Goal: Information Seeking & Learning: Check status

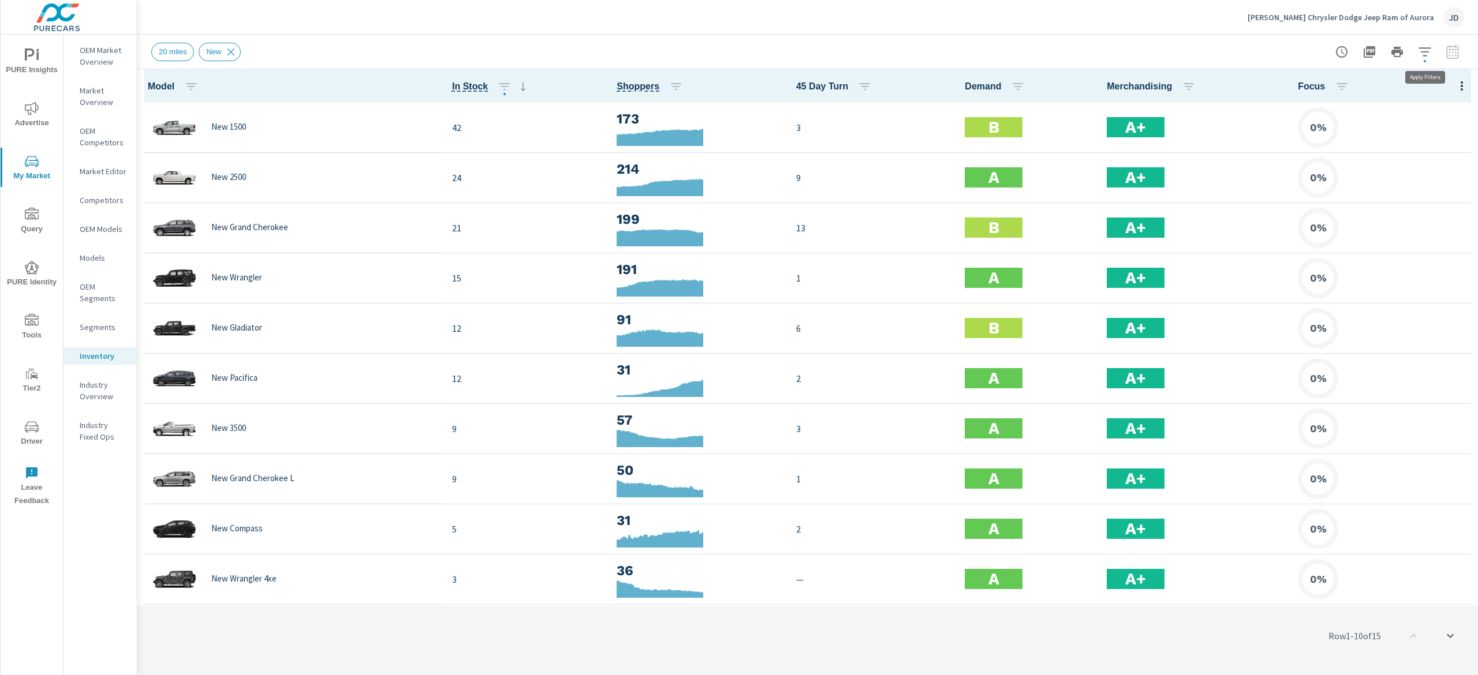
click at [1430, 50] on icon "button" at bounding box center [1425, 52] width 14 height 14
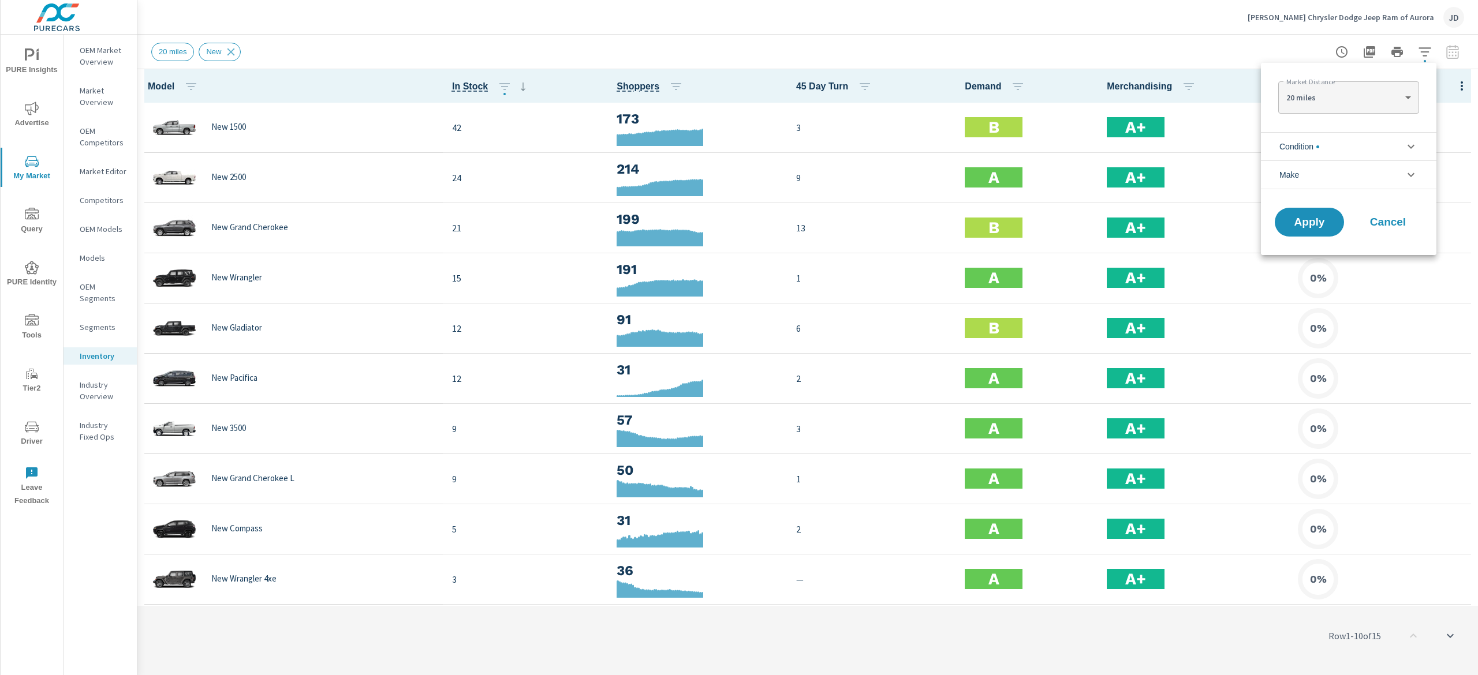
click at [1455, 57] on div at bounding box center [739, 337] width 1478 height 675
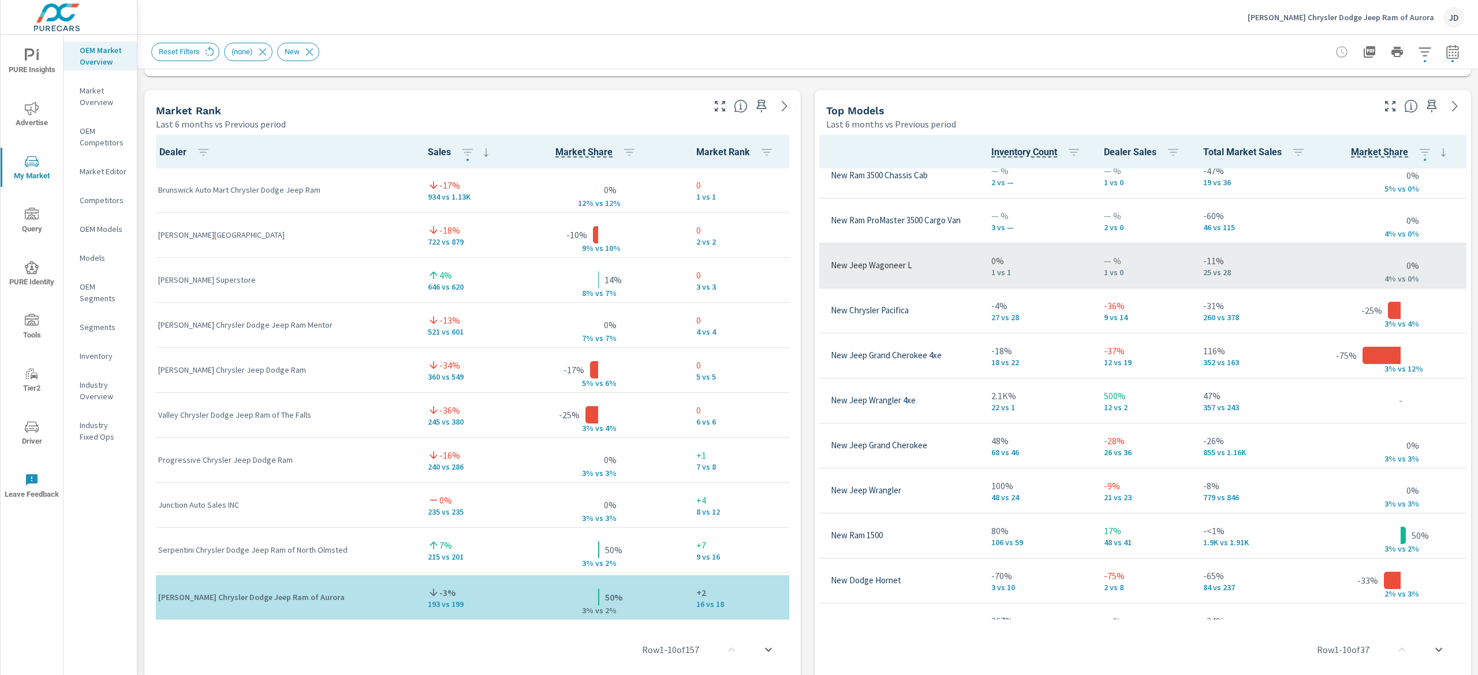
scroll to position [231, 62]
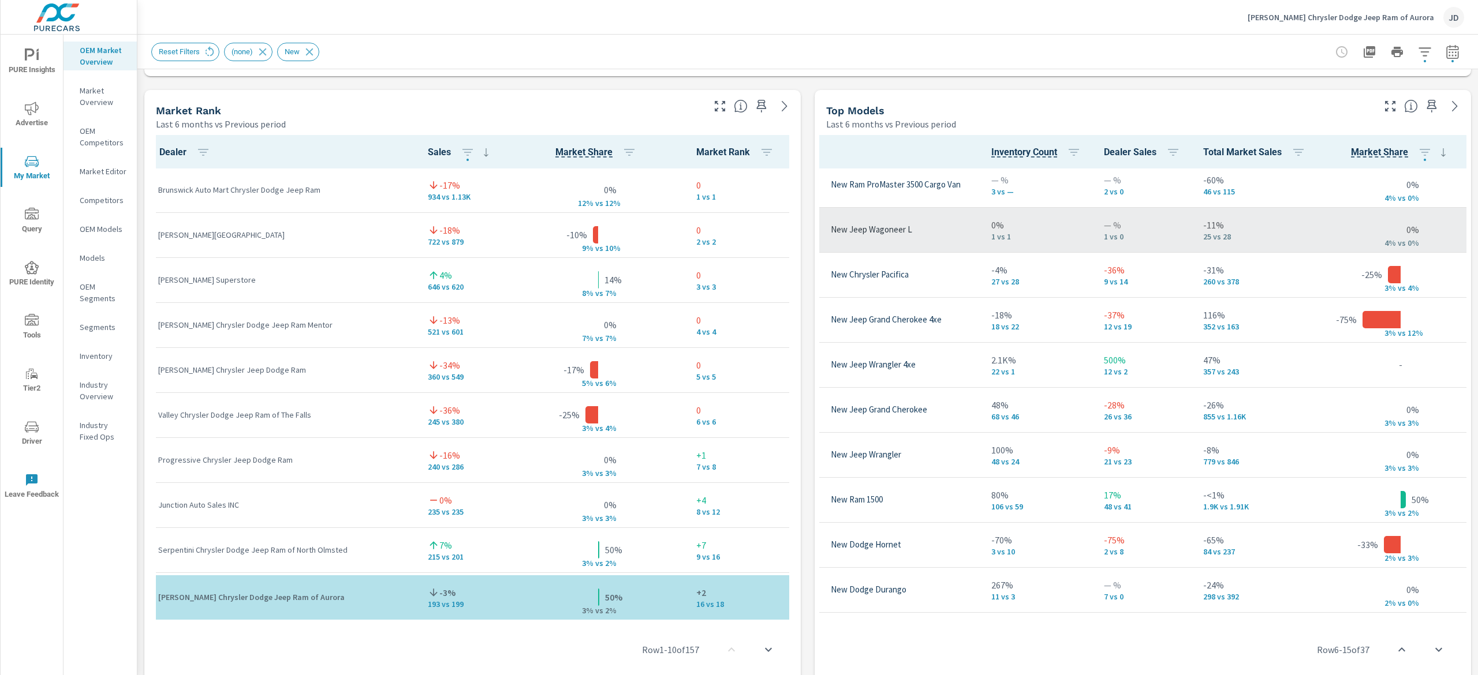
scroll to position [0, 62]
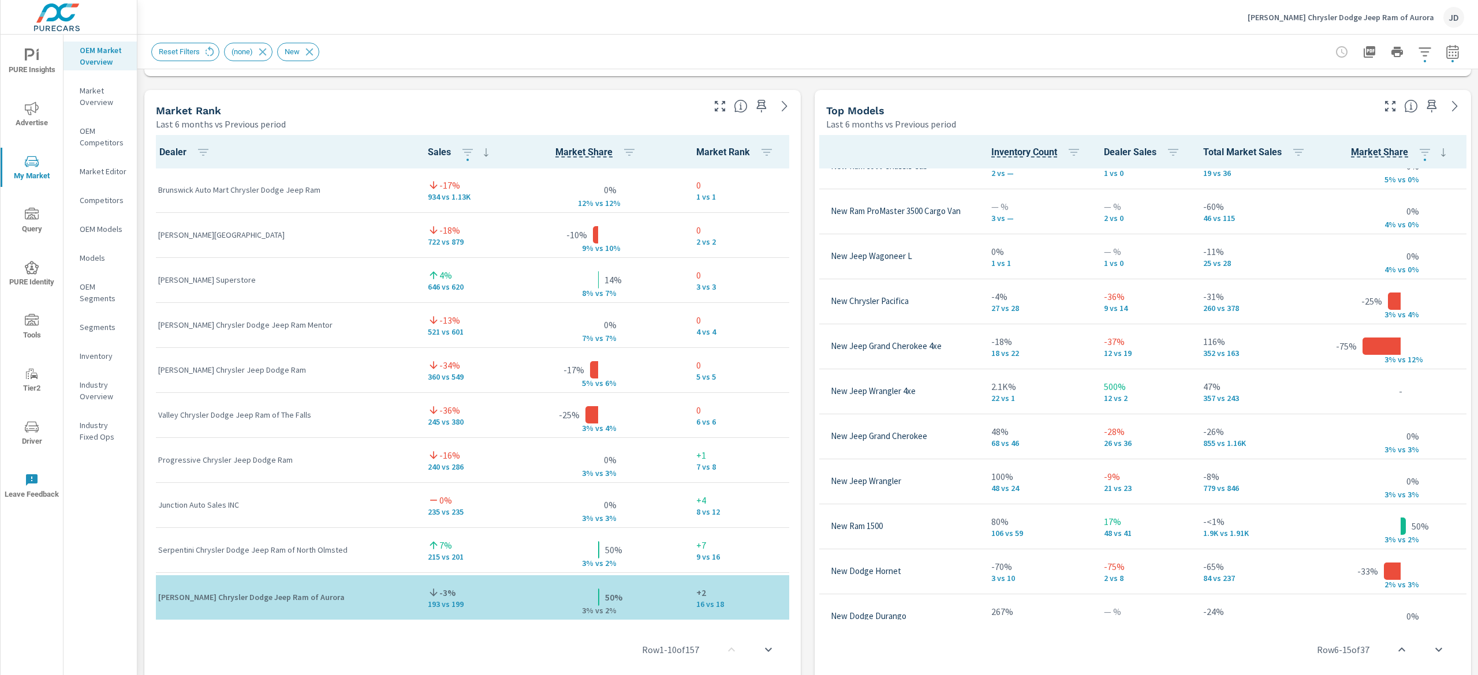
scroll to position [220, 62]
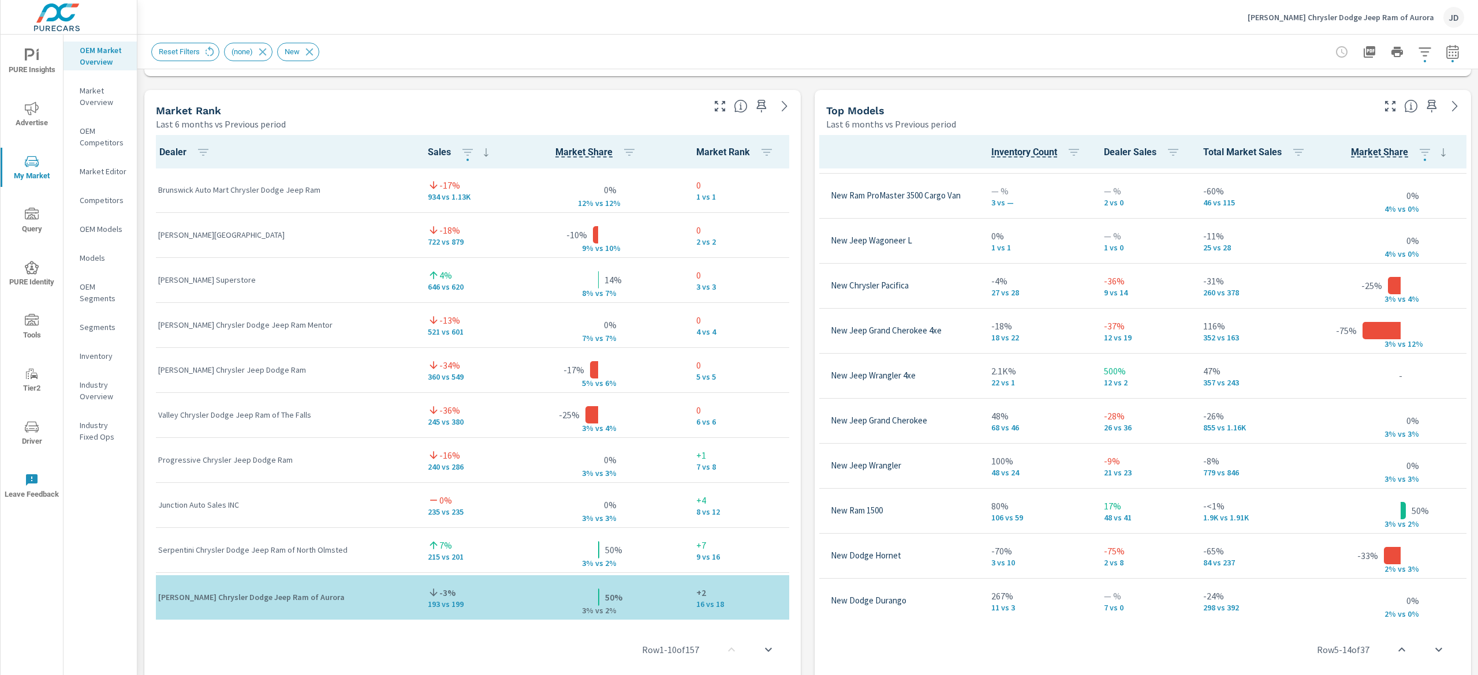
scroll to position [0, 62]
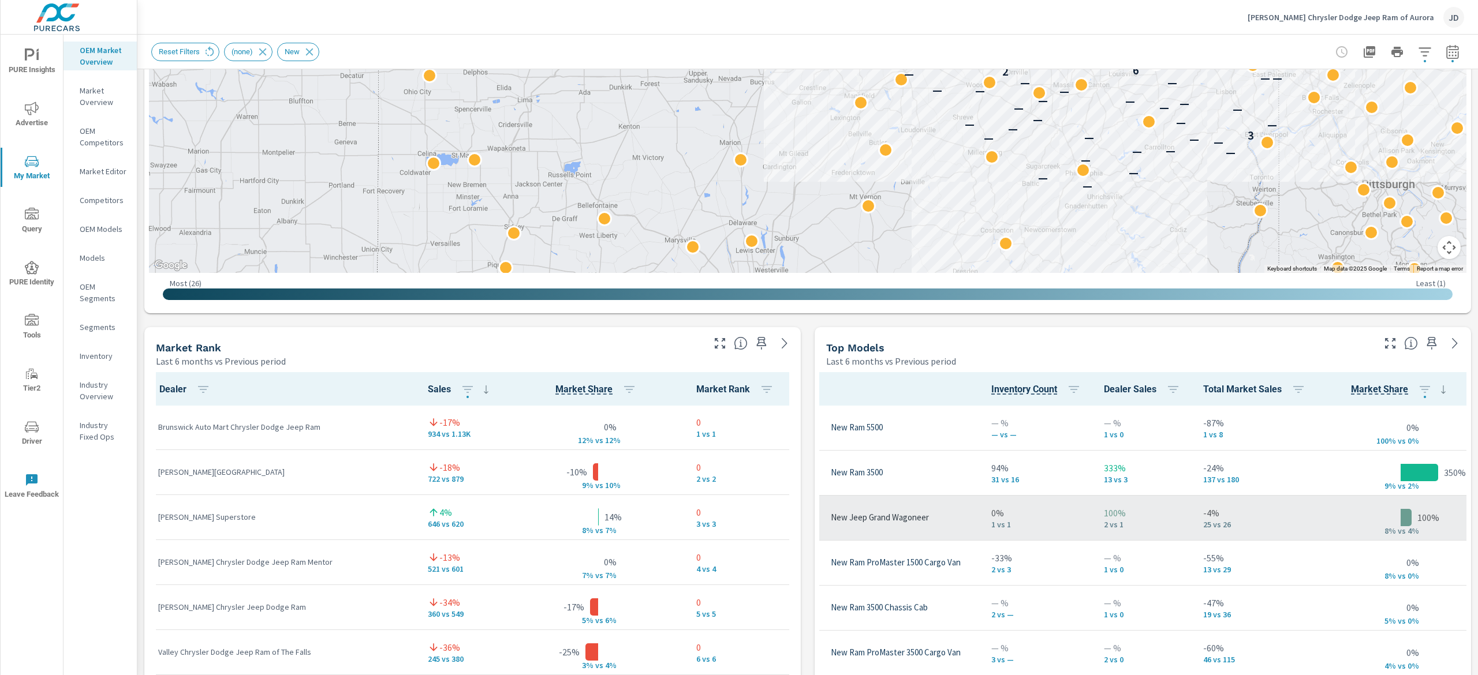
scroll to position [446, 0]
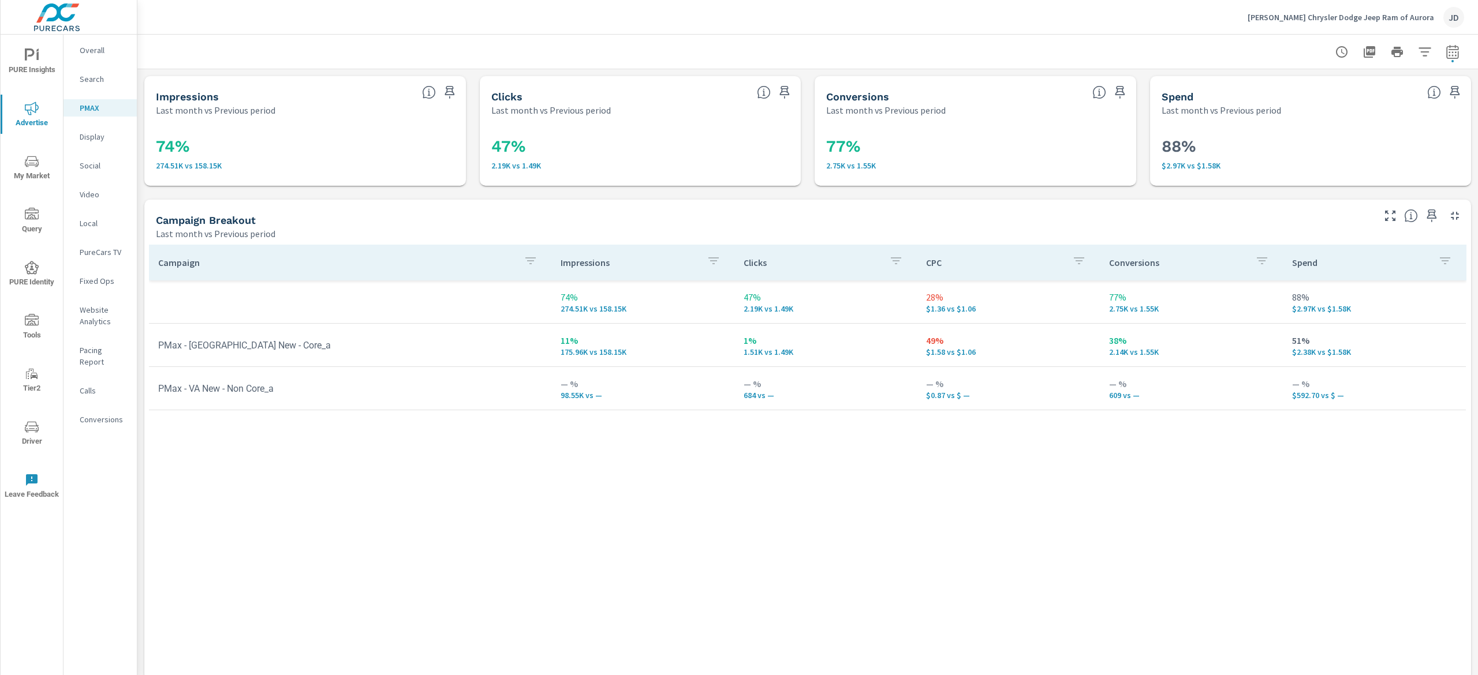
click at [1446, 58] on icon "button" at bounding box center [1452, 51] width 12 height 14
select select "Last month"
select select "Previous period"
click at [1384, 103] on select "Custom Yesterday Last week Last 7 days Last 14 days Last 30 days Last 45 days L…" at bounding box center [1341, 99] width 115 height 23
click at [1284, 88] on select "Custom Yesterday Last week Last 7 days Last 14 days Last 30 days Last 45 days L…" at bounding box center [1341, 99] width 115 height 23
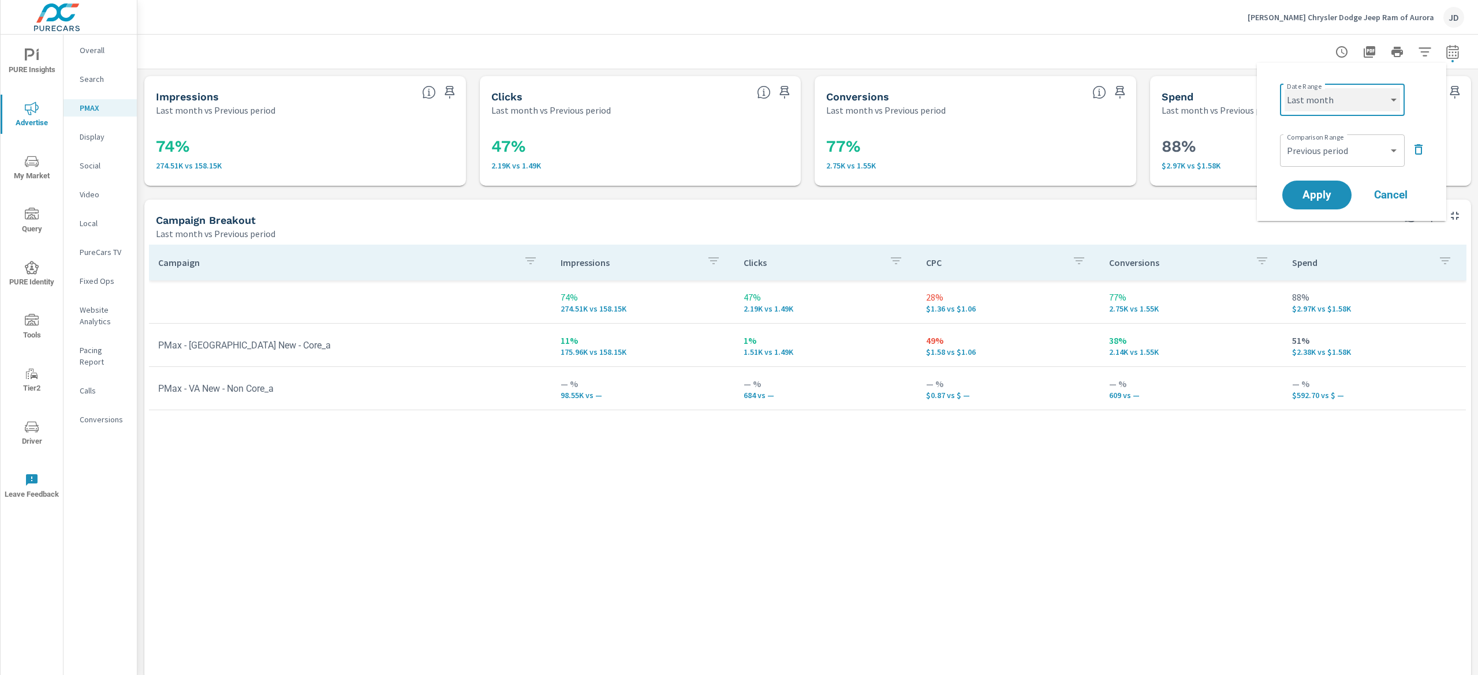
select select "Month to date"
click at [1413, 147] on icon "button" at bounding box center [1418, 150] width 14 height 14
click at [1298, 158] on span "Apply" at bounding box center [1316, 163] width 47 height 11
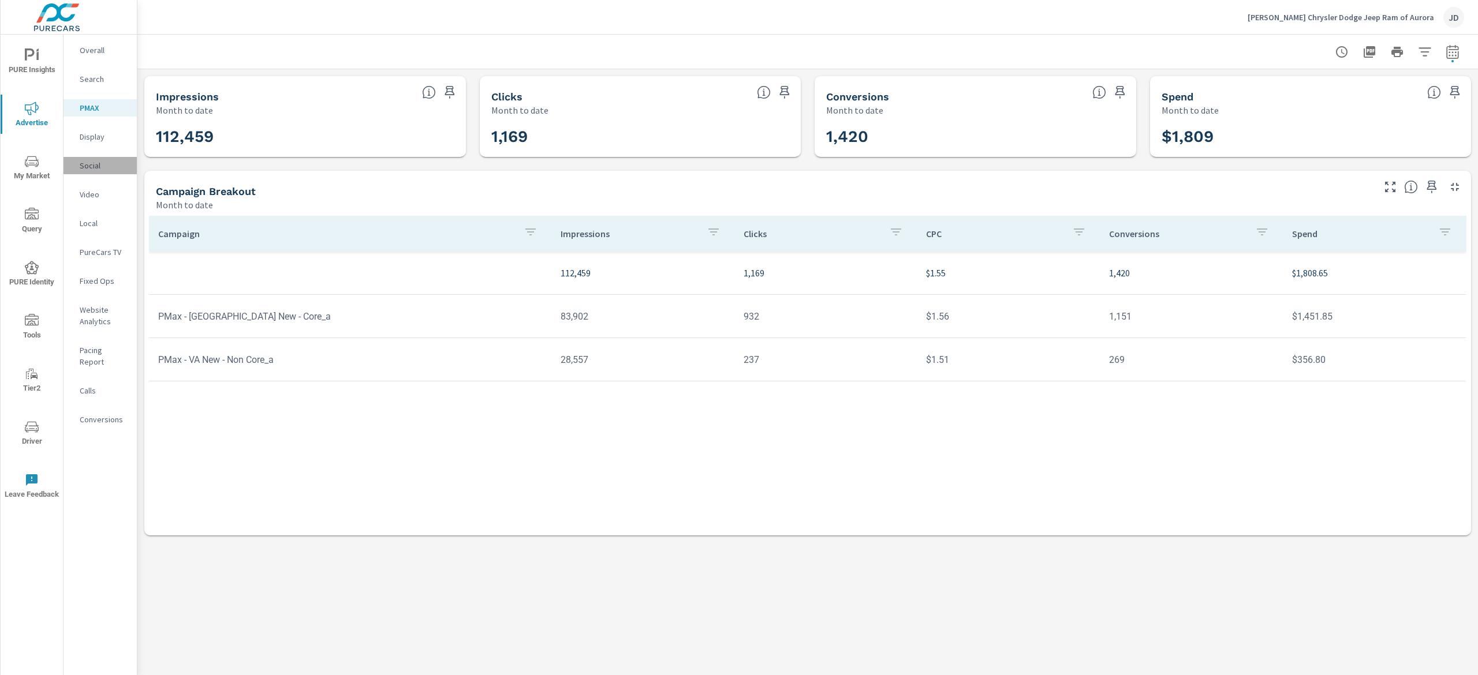
click at [91, 167] on p "Social" at bounding box center [104, 166] width 48 height 12
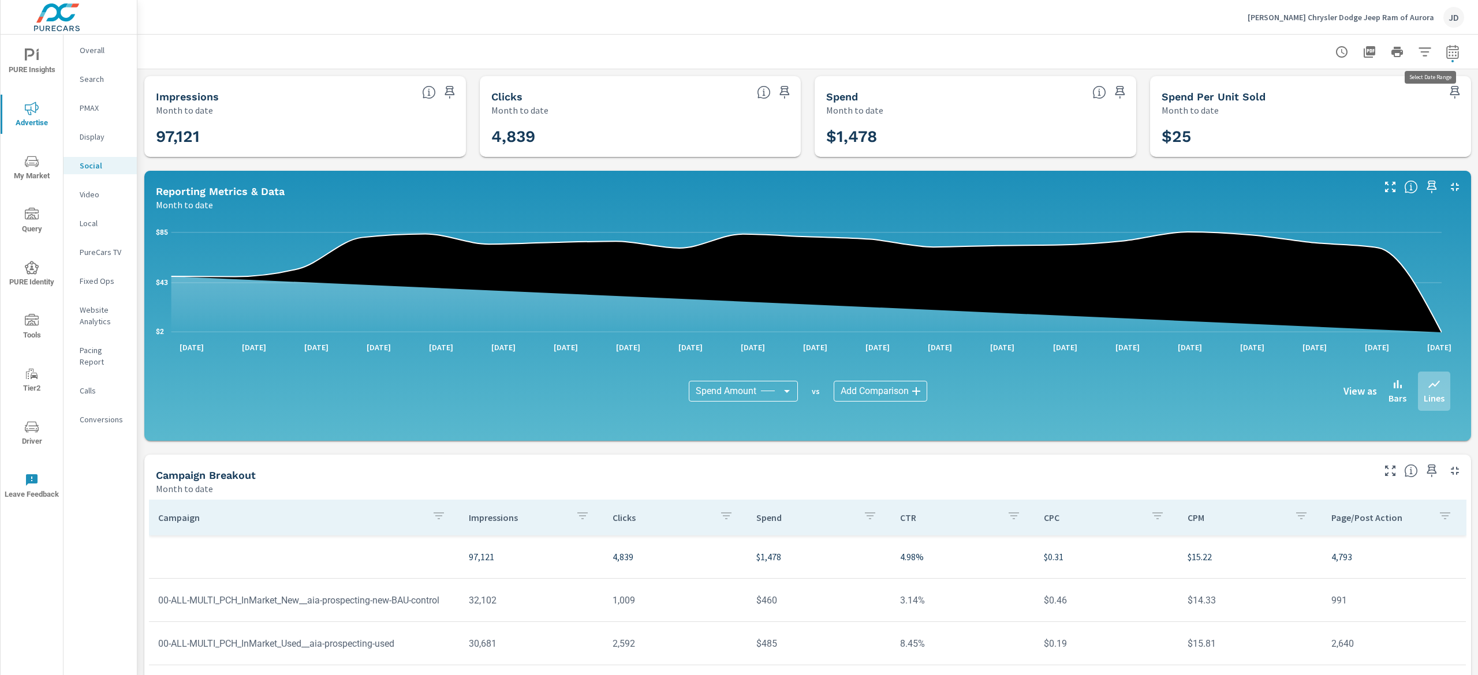
click at [1446, 52] on icon "button" at bounding box center [1452, 51] width 12 height 14
select select "Month to date"
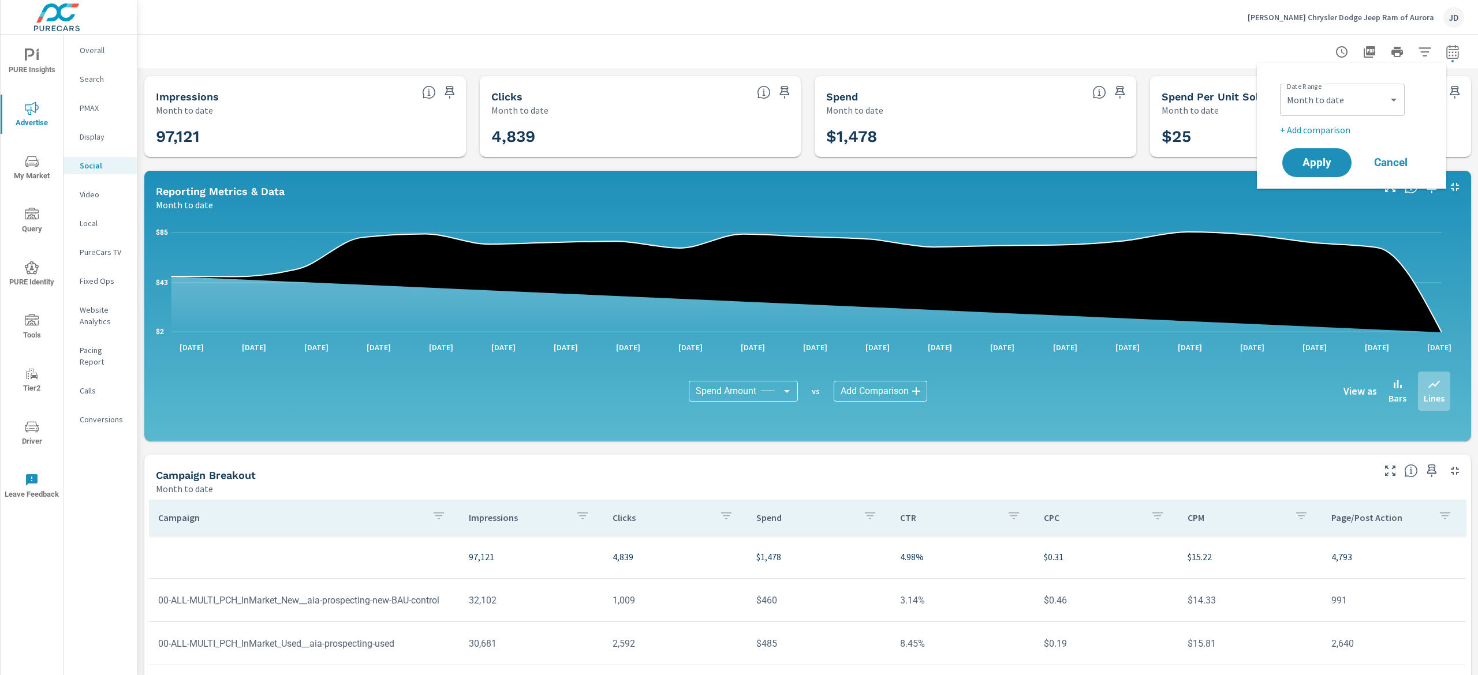
click at [1305, 128] on p "+ Add comparison" at bounding box center [1354, 130] width 148 height 14
select select "Previous period"
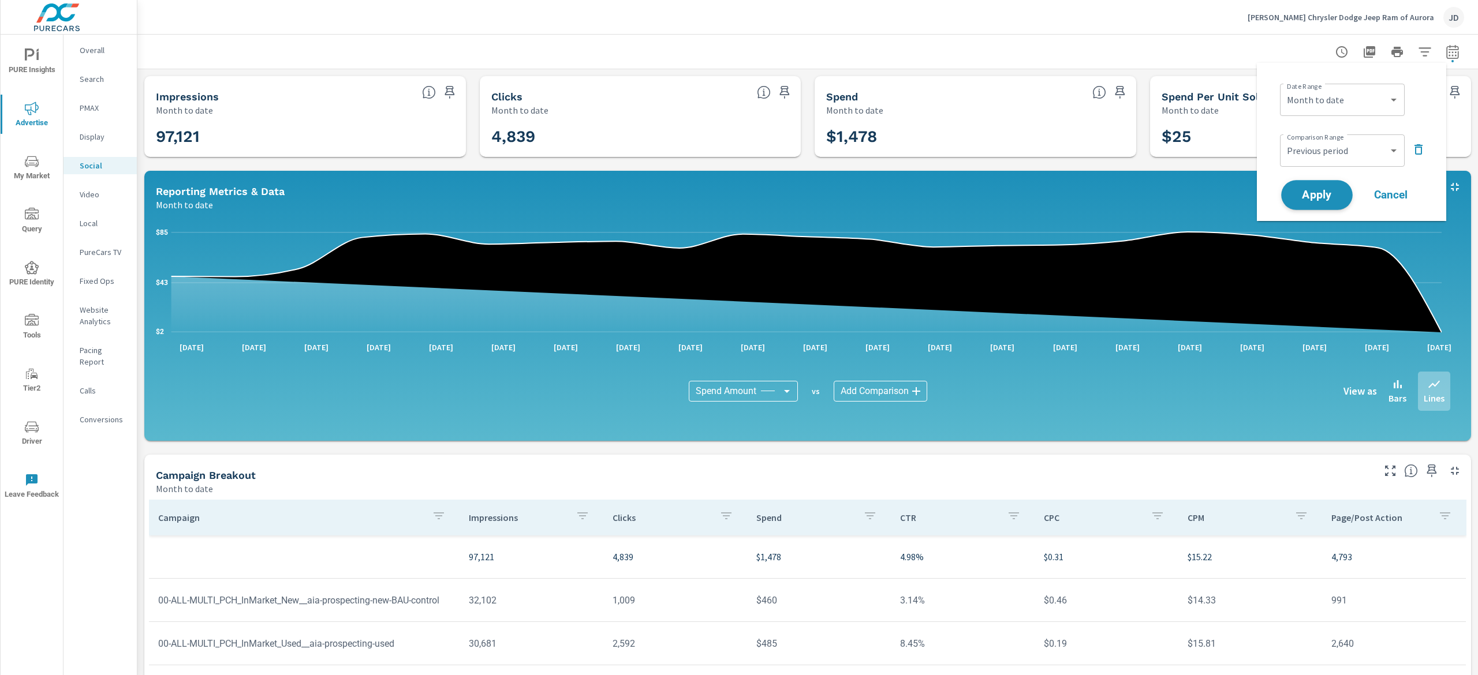
click at [1316, 191] on span "Apply" at bounding box center [1316, 195] width 47 height 11
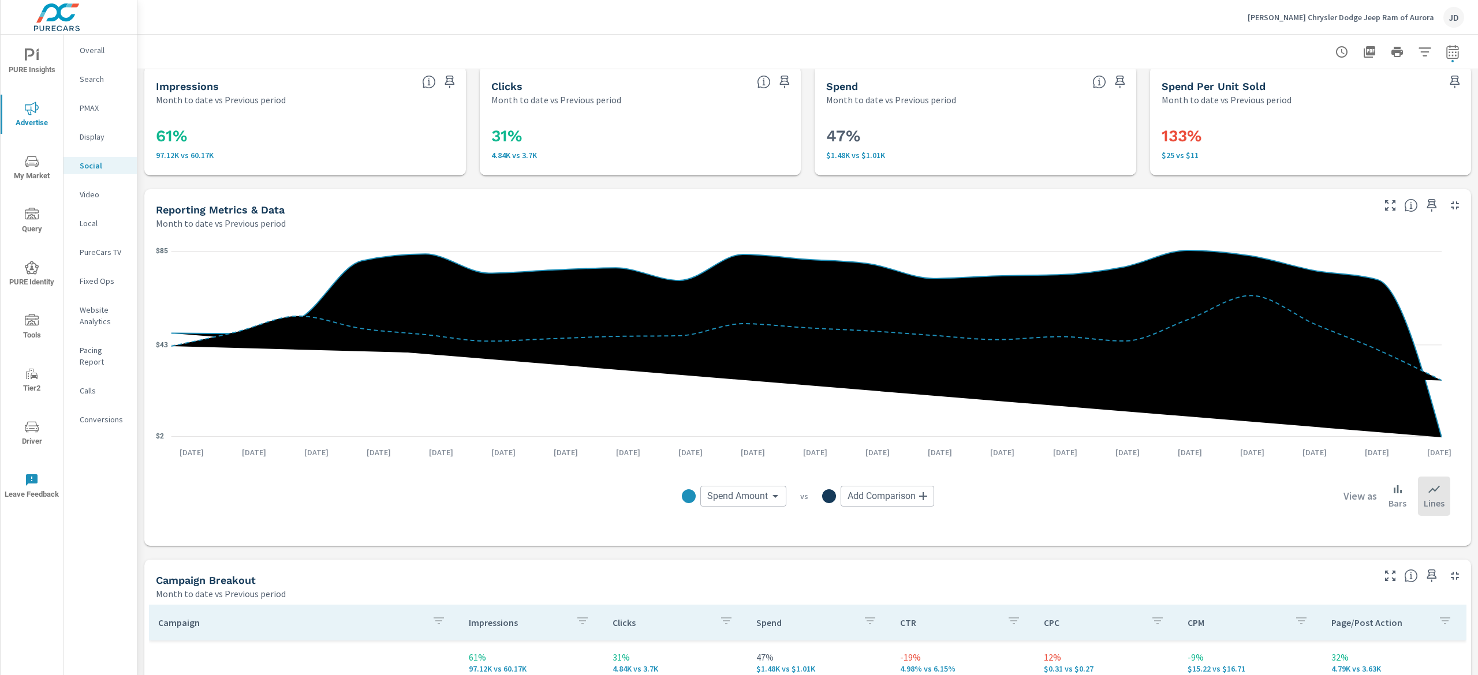
scroll to position [12, 0]
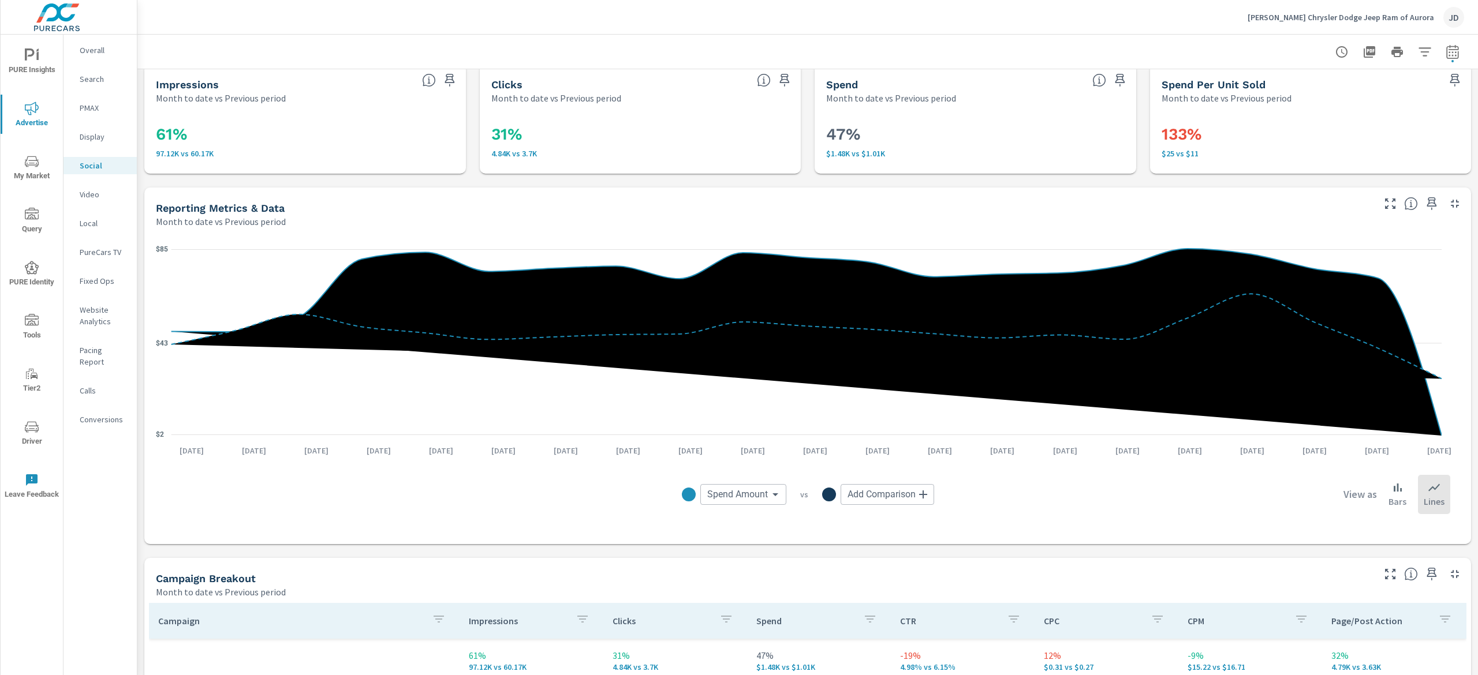
click at [93, 102] on p "PMAX" at bounding box center [104, 108] width 48 height 12
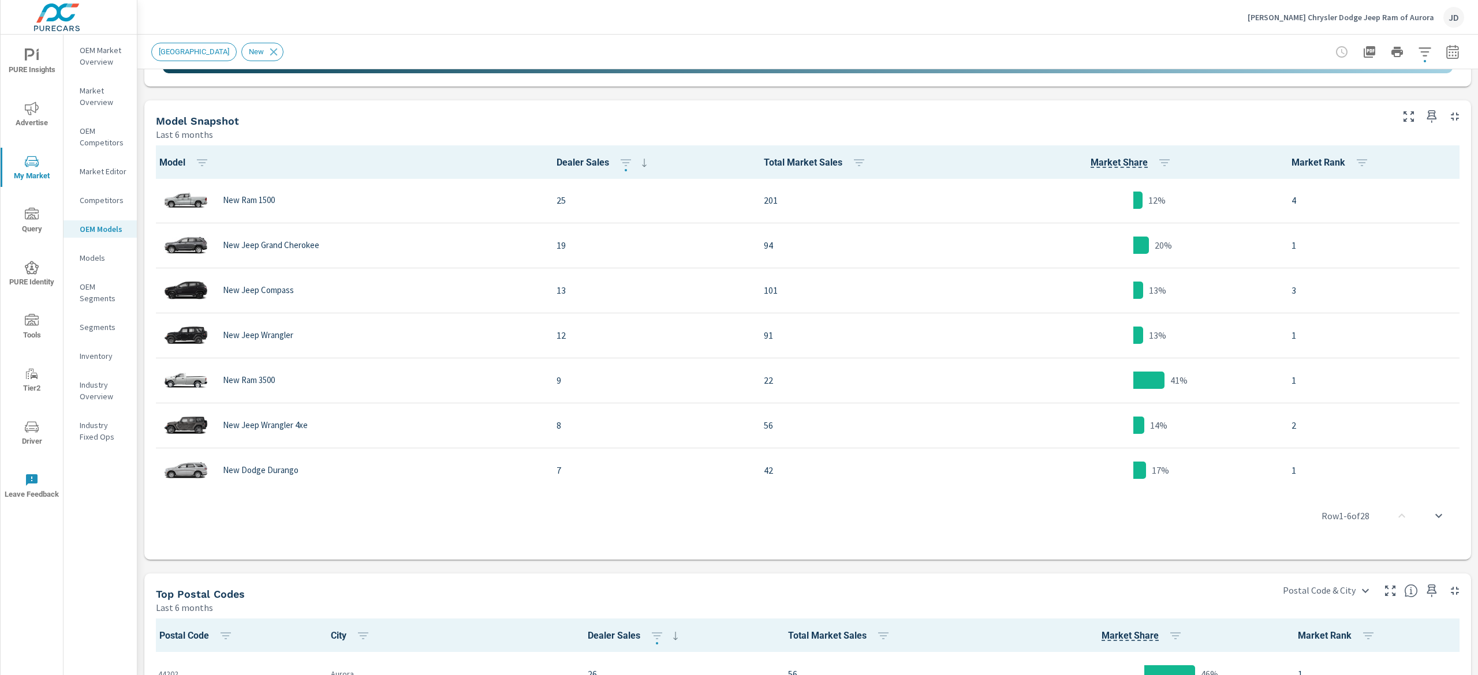
scroll to position [1, 0]
click at [1448, 53] on icon "button" at bounding box center [1452, 53] width 8 height 5
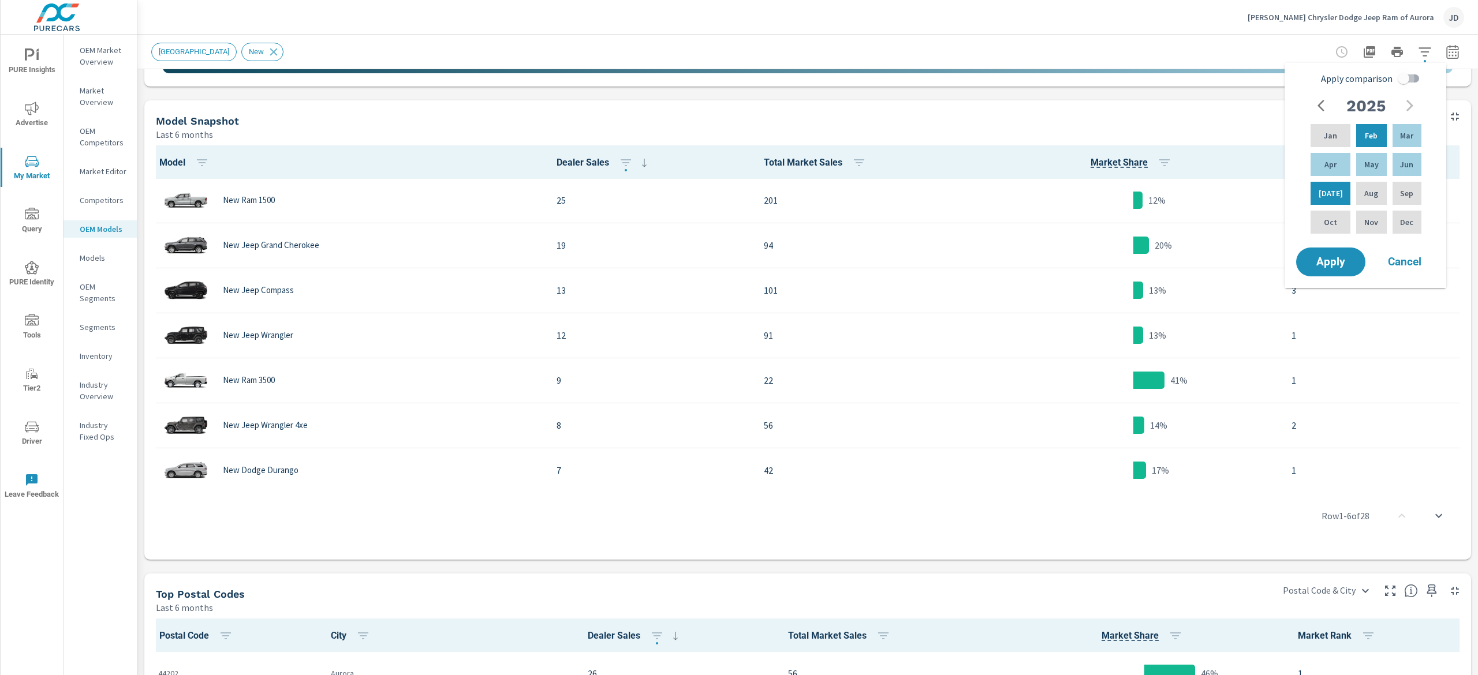
click at [1400, 75] on input "Apply comparison" at bounding box center [1403, 79] width 66 height 22
checkbox input "true"
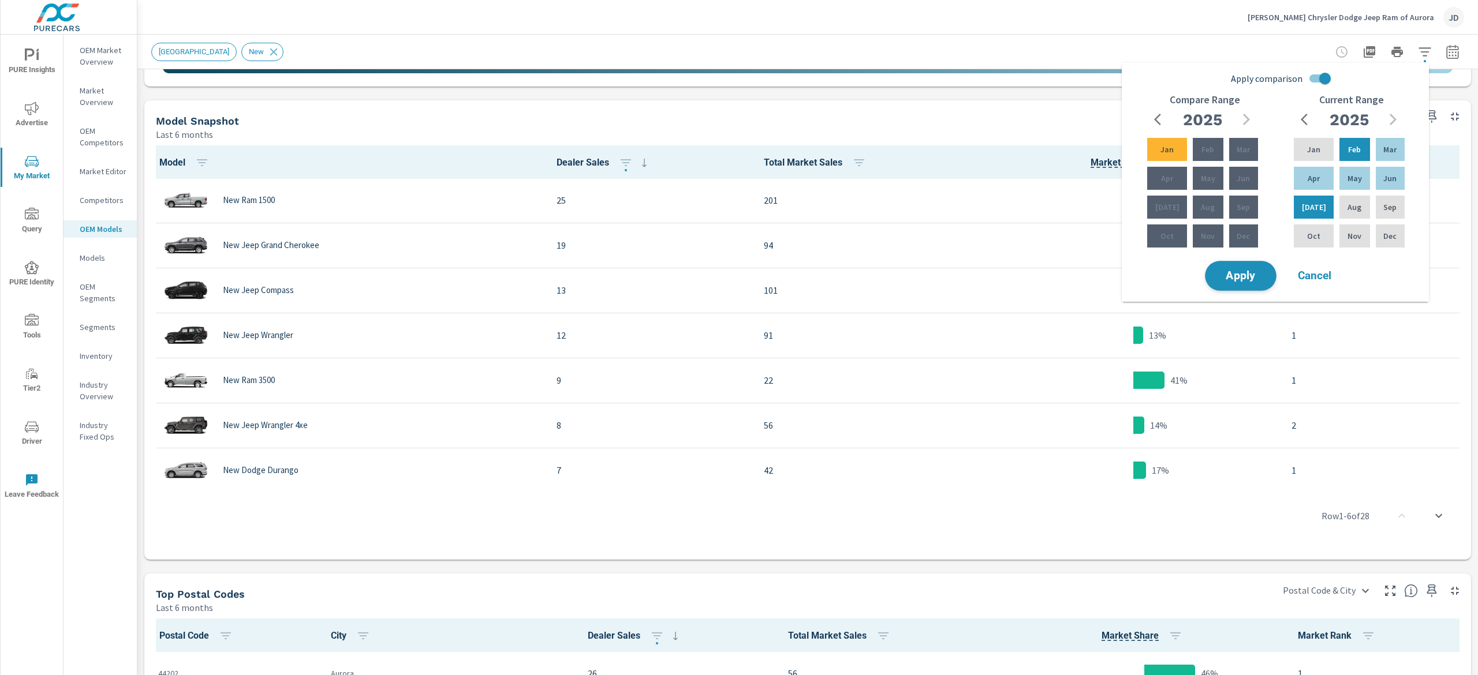
click at [1253, 267] on button "Apply" at bounding box center [1241, 276] width 72 height 30
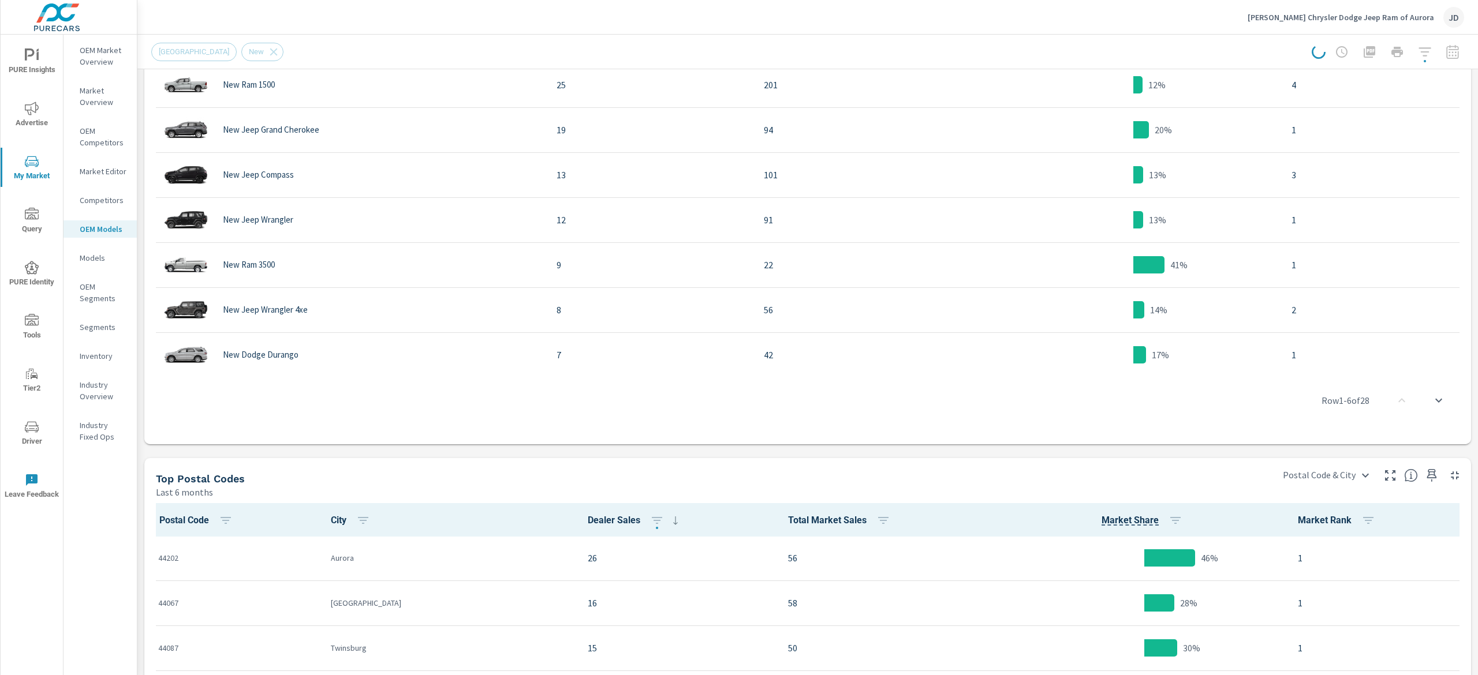
scroll to position [0, 0]
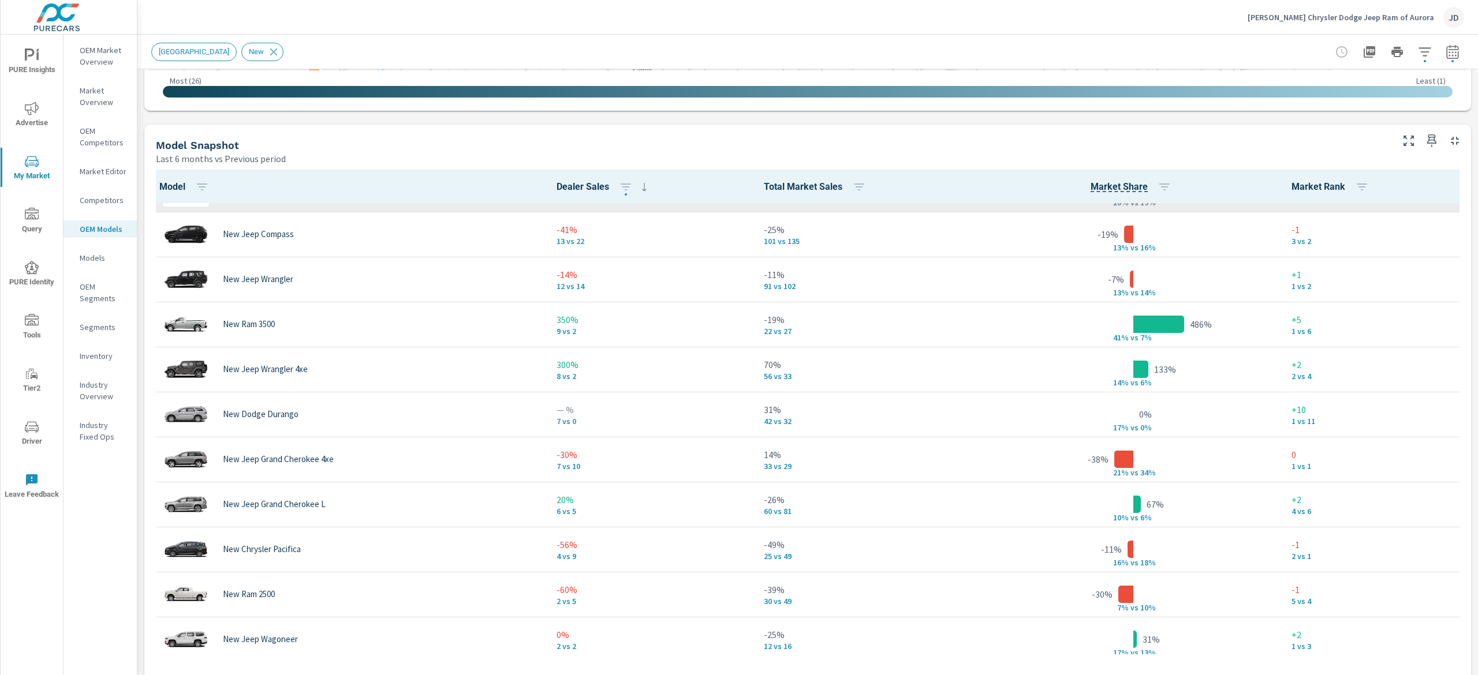
scroll to position [115, 0]
